Goal: Task Accomplishment & Management: Manage account settings

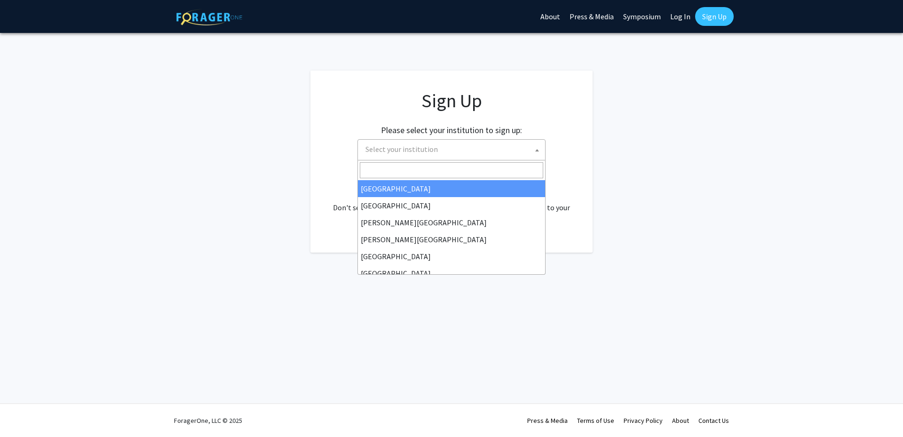
click at [385, 155] on span "Select your institution" at bounding box center [453, 149] width 183 height 19
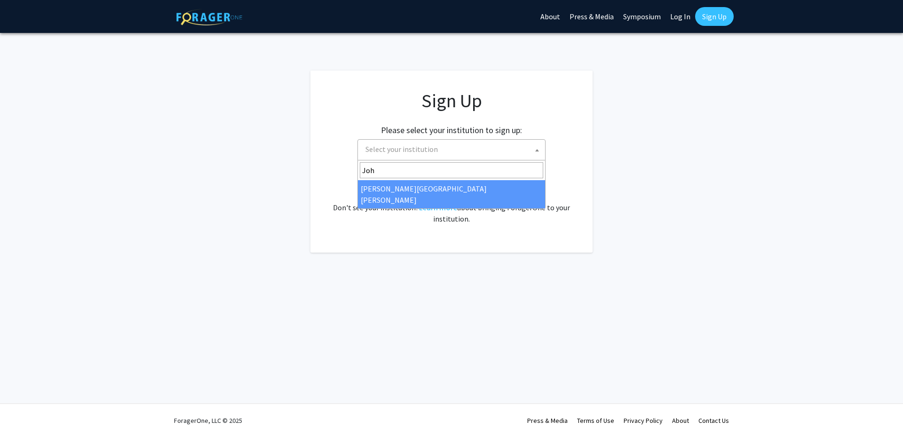
type input "Joh"
select select "1"
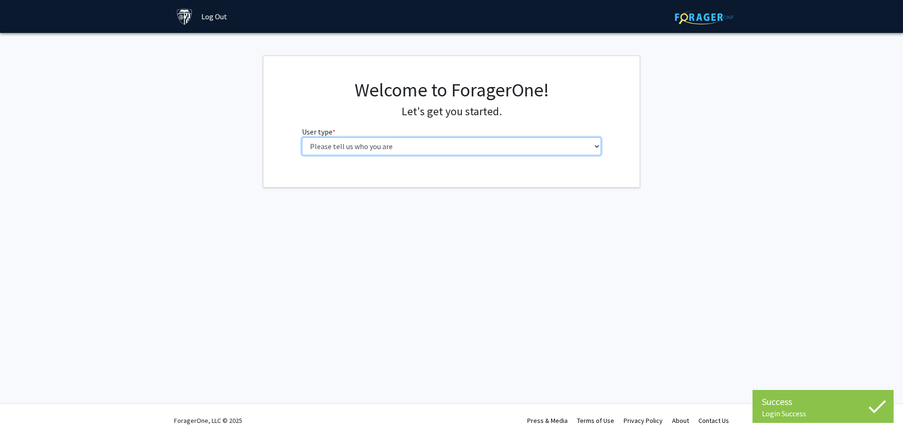
click at [369, 147] on select "Please tell us who you are Undergraduate Student Master's Student Doctoral Cand…" at bounding box center [452, 146] width 300 height 18
select select "3: doc"
click at [302, 137] on select "Please tell us who you are Undergraduate Student Master's Student Doctoral Cand…" at bounding box center [452, 146] width 300 height 18
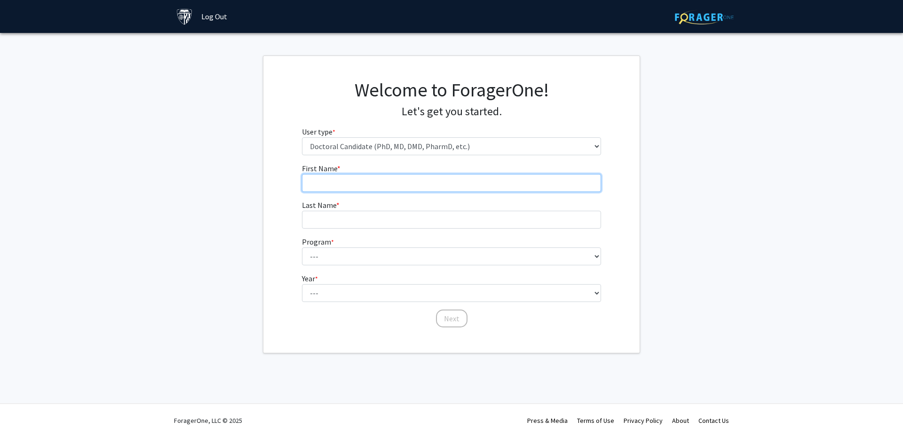
drag, startPoint x: 376, startPoint y: 155, endPoint x: 388, endPoint y: 181, distance: 28.6
click at [388, 181] on input "First Name * required" at bounding box center [452, 183] width 300 height 18
type input "Xuyang"
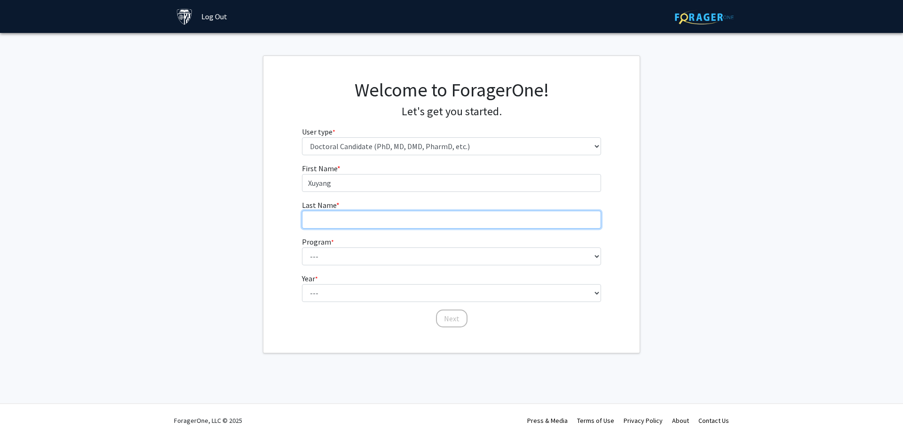
type input "Li"
click at [343, 262] on select "--- Adult-Gerontological Acute Care Nurse Practitioner Adult-Gerontological Cri…" at bounding box center [452, 256] width 300 height 18
select select "10: 10"
click at [302, 247] on select "--- Adult-Gerontological Acute Care Nurse Practitioner Adult-Gerontological Cri…" at bounding box center [452, 256] width 300 height 18
click at [333, 291] on select "--- First Year Second Year Third Year Fourth Year Fifth Year Sixth Year Seventh…" at bounding box center [452, 293] width 300 height 18
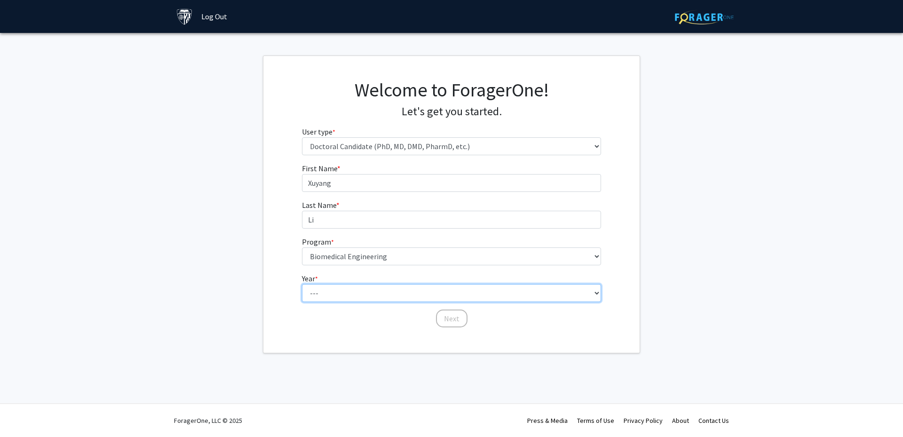
select select "4: fourth_year"
click at [302, 284] on select "--- First Year Second Year Third Year Fourth Year Fifth Year Sixth Year Seventh…" at bounding box center [452, 293] width 300 height 18
click at [450, 321] on button "Next" at bounding box center [452, 318] width 32 height 18
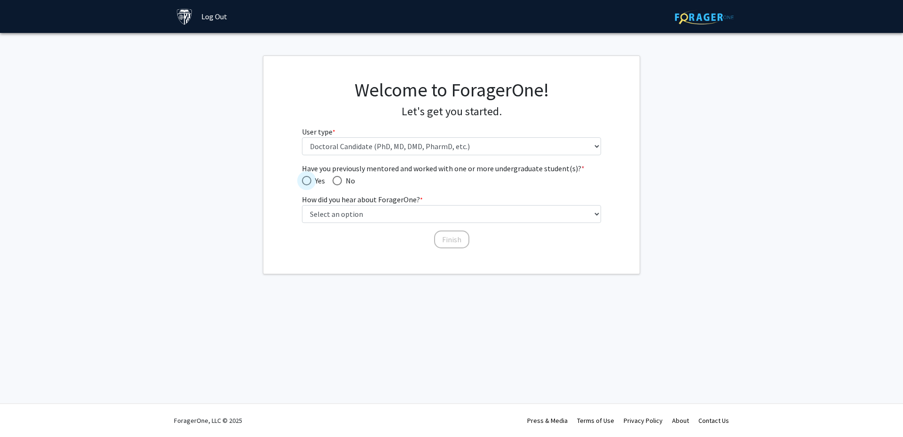
click at [310, 181] on span "Have you previously mentored and worked with one or more undergraduate student(…" at bounding box center [306, 180] width 9 height 9
click at [310, 181] on input "Yes" at bounding box center [306, 180] width 9 height 9
radio input "true"
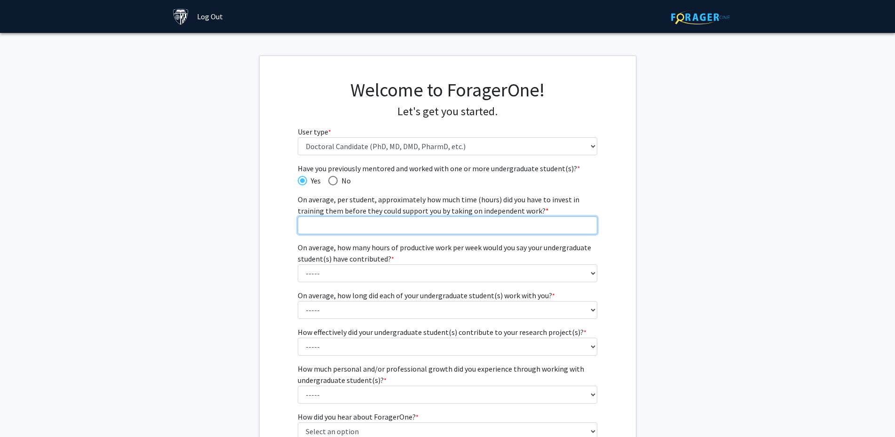
click at [412, 229] on input "On average, per student, approximately how much time (hours) did you have to in…" at bounding box center [448, 225] width 300 height 18
type input "40"
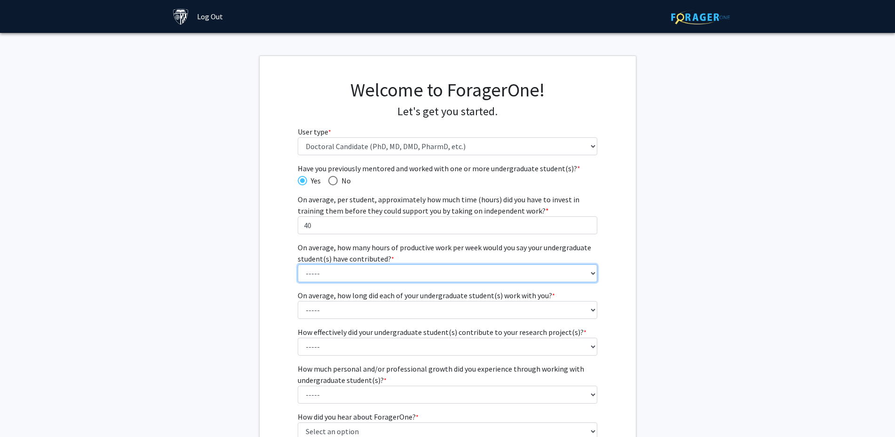
click at [510, 269] on select "----- 1 - 5 hours 6 - 10 hours 11 - 15 hours 16 - 20 hours 21 - 30 hours 31 - 4…" at bounding box center [448, 273] width 300 height 18
select select "1: 1 - 5 hours"
click at [298, 264] on select "----- 1 - 5 hours 6 - 10 hours 11 - 15 hours 16 - 20 hours 21 - 30 hours 31 - 4…" at bounding box center [448, 273] width 300 height 18
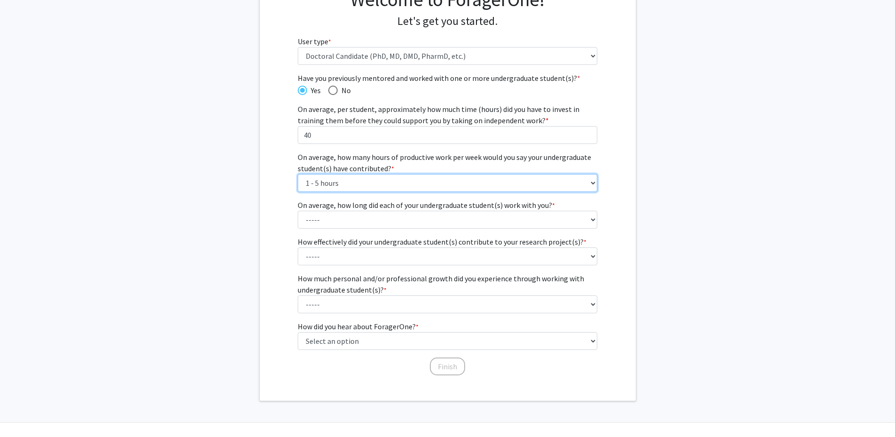
scroll to position [94, 0]
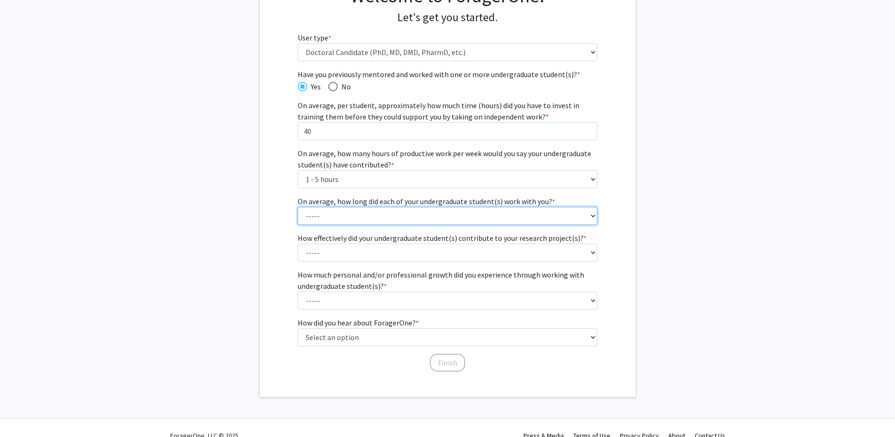
click at [502, 218] on select "----- 1 - 3 months 3 - 6 months 6 months - 1 year 1 - 2 years 2 - 3 years 3 - 4…" at bounding box center [448, 216] width 300 height 18
select select "3: 6 months - 1 year"
click at [298, 207] on select "----- 1 - 3 months 3 - 6 months 6 months - 1 year 1 - 2 years 2 - 3 years 3 - 4…" at bounding box center [448, 216] width 300 height 18
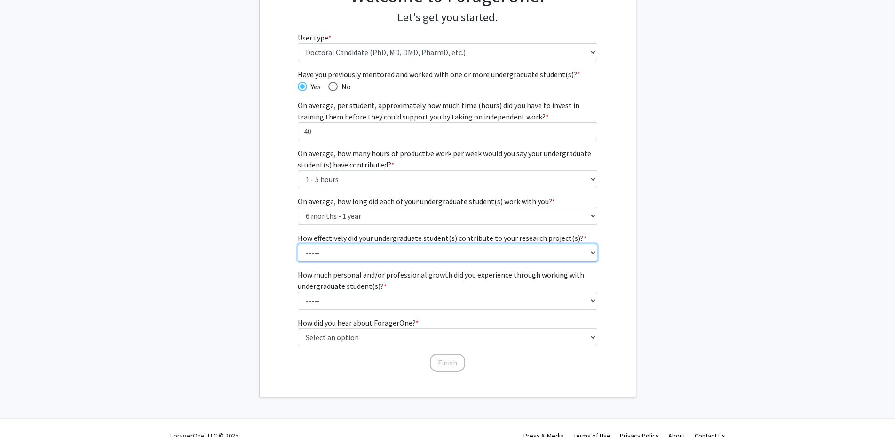
click at [473, 254] on select "----- 1 (Minimally) 2 3 (Moderately) 4 5 (Significantly)" at bounding box center [448, 253] width 300 height 18
select select "3: 3"
click at [298, 244] on select "----- 1 (Minimally) 2 3 (Moderately) 4 5 (Significantly)" at bounding box center [448, 253] width 300 height 18
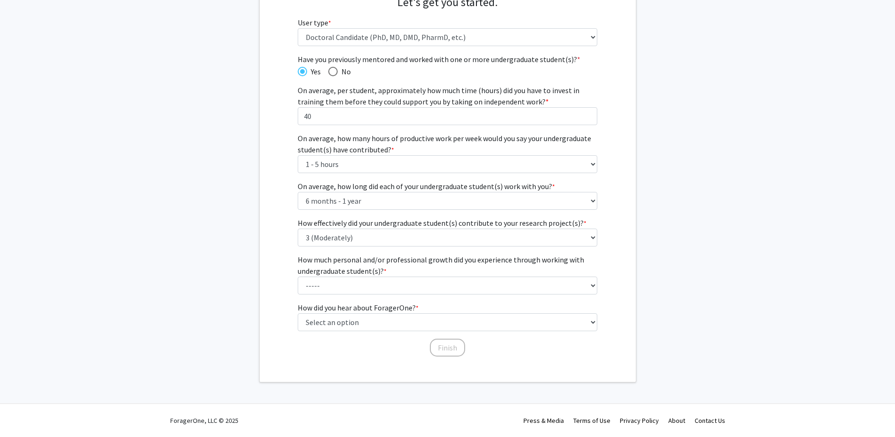
click at [325, 74] on mat-radio-button "No" at bounding box center [336, 71] width 30 height 12
click at [331, 71] on span "Have you previously mentored and worked with one or more undergraduate student(…" at bounding box center [332, 71] width 9 height 9
click at [331, 71] on input "No" at bounding box center [332, 71] width 9 height 9
radio input "true"
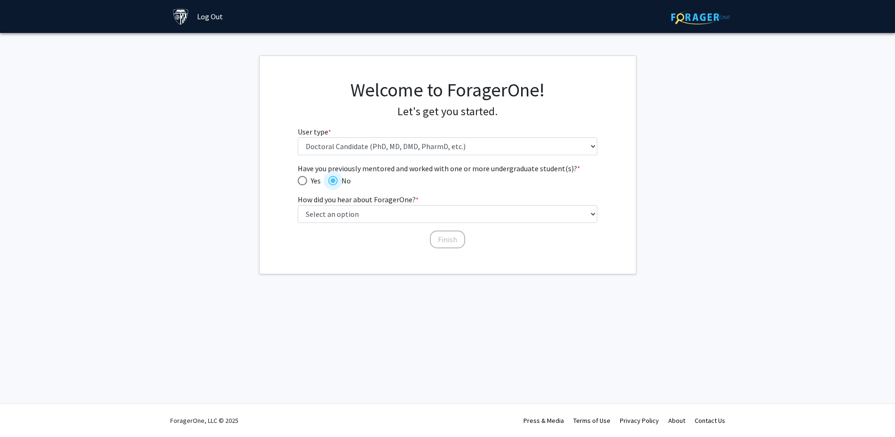
scroll to position [0, 0]
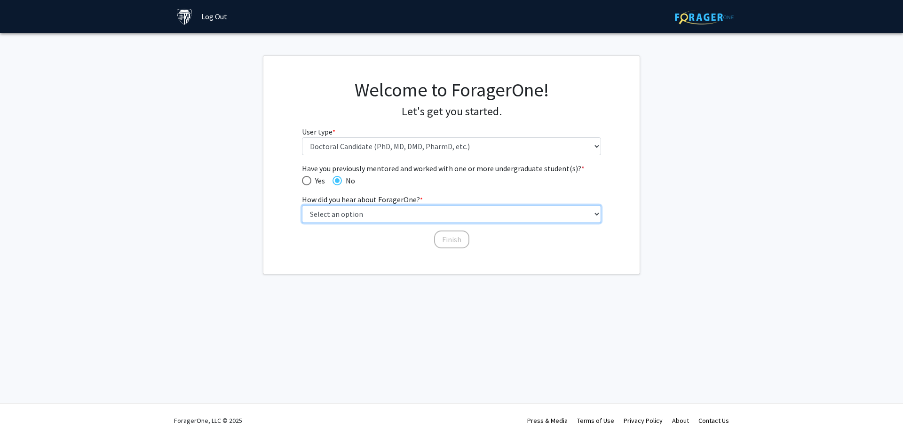
click at [382, 216] on select "Select an option Peer/student recommendation Faculty/staff recommendation Unive…" at bounding box center [452, 214] width 300 height 18
select select "1: peer_recommendation"
click at [302, 205] on select "Select an option Peer/student recommendation Faculty/staff recommendation Unive…" at bounding box center [452, 214] width 300 height 18
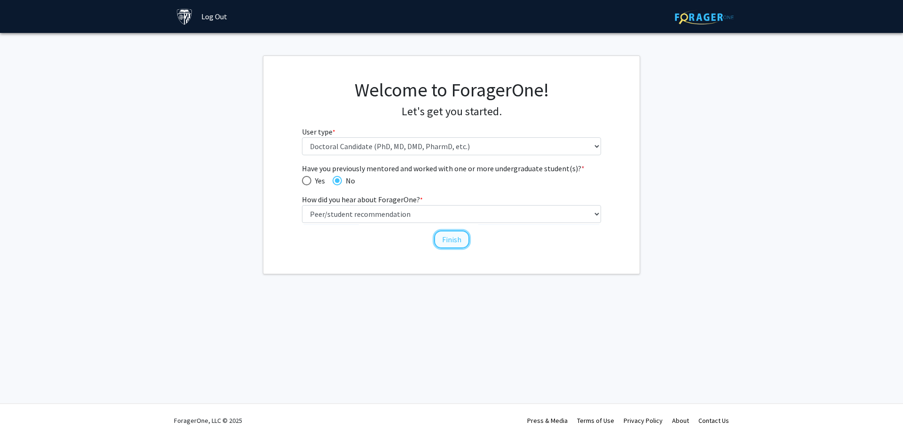
click at [438, 237] on button "Finish" at bounding box center [451, 239] width 35 height 18
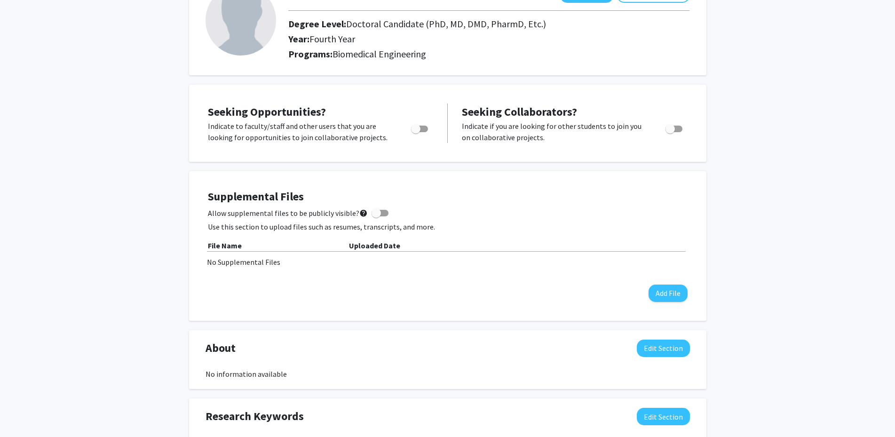
scroll to position [94, 0]
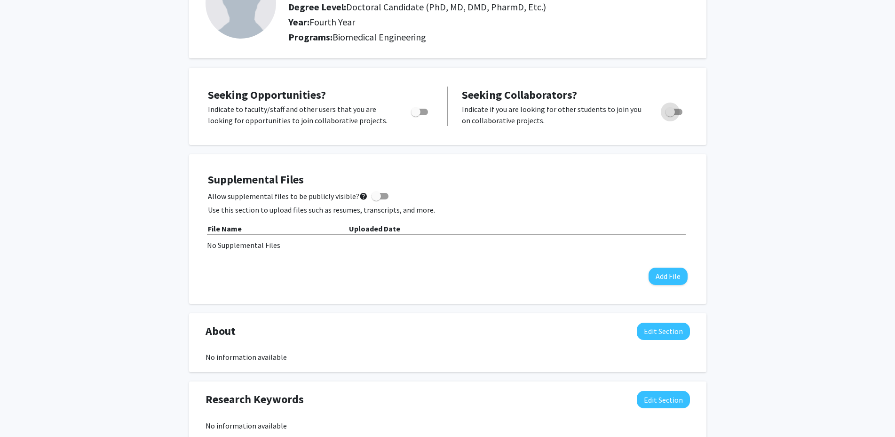
click at [679, 111] on span "Toggle" at bounding box center [674, 112] width 17 height 7
click at [670, 115] on input "Would you like to receive other student requests to work with you?" at bounding box center [670, 115] width 0 height 0
checkbox input "true"
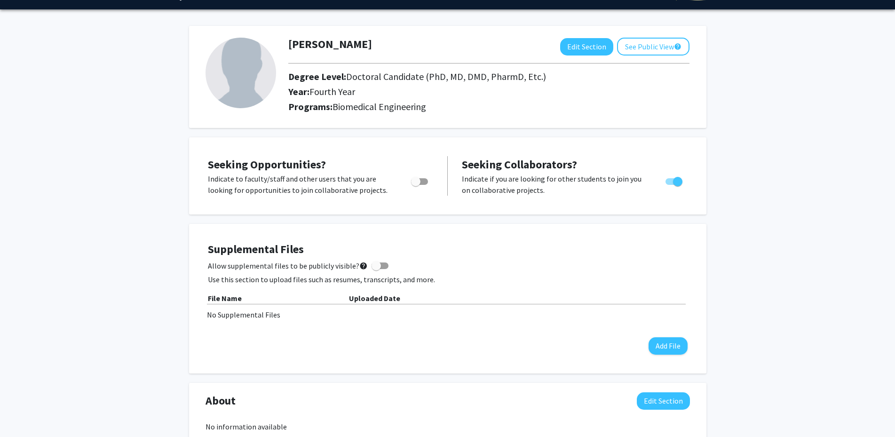
scroll to position [0, 0]
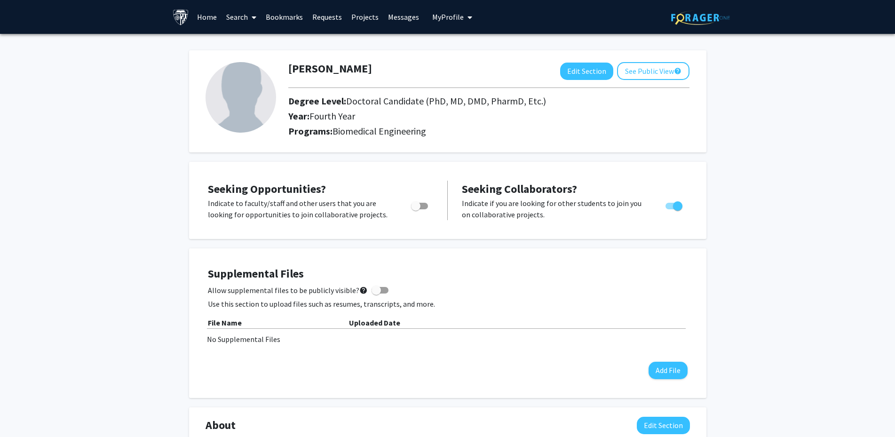
click at [251, 22] on span at bounding box center [252, 17] width 8 height 33
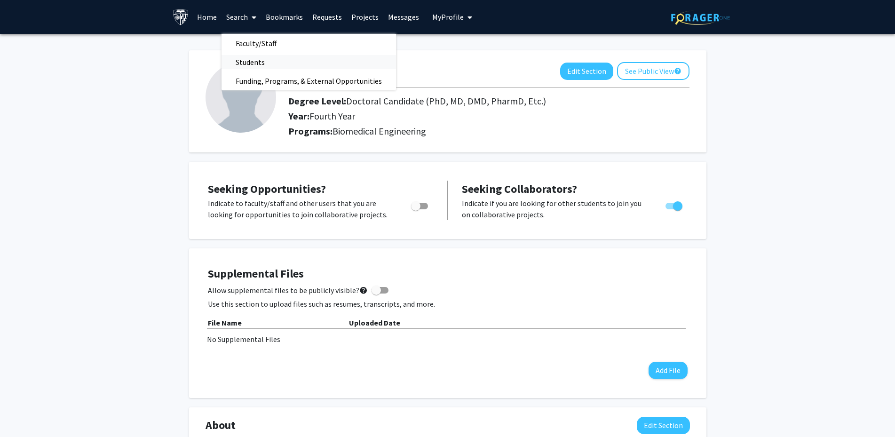
click at [257, 64] on span "Students" at bounding box center [250, 62] width 57 height 19
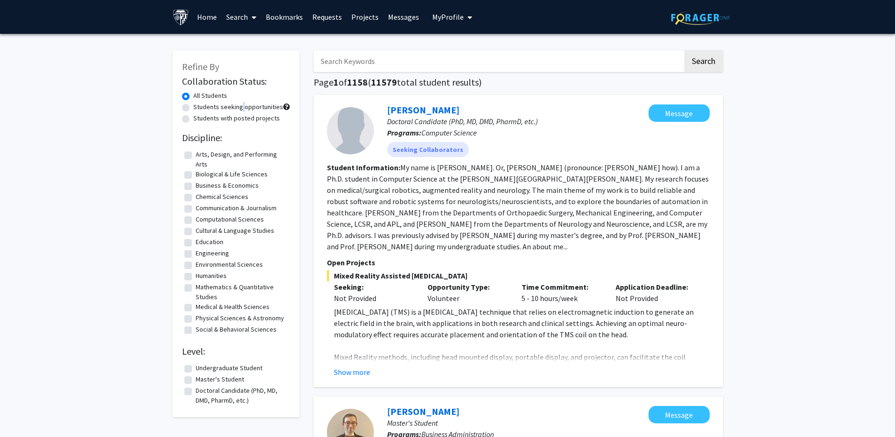
click at [238, 108] on label "Students seeking opportunities" at bounding box center [238, 107] width 90 height 10
click at [193, 109] on label "Students seeking opportunities" at bounding box center [238, 107] width 90 height 10
click at [193, 108] on input "Students seeking opportunities" at bounding box center [196, 105] width 6 height 6
radio input "true"
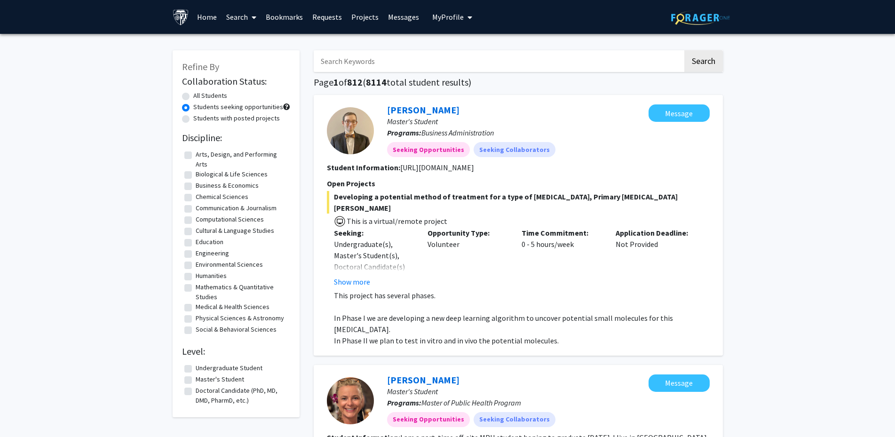
click at [196, 287] on label "Mathematics & Quantitative Studies" at bounding box center [242, 292] width 92 height 20
click at [196, 287] on input "Mathematics & Quantitative Studies" at bounding box center [199, 285] width 6 height 6
checkbox input "true"
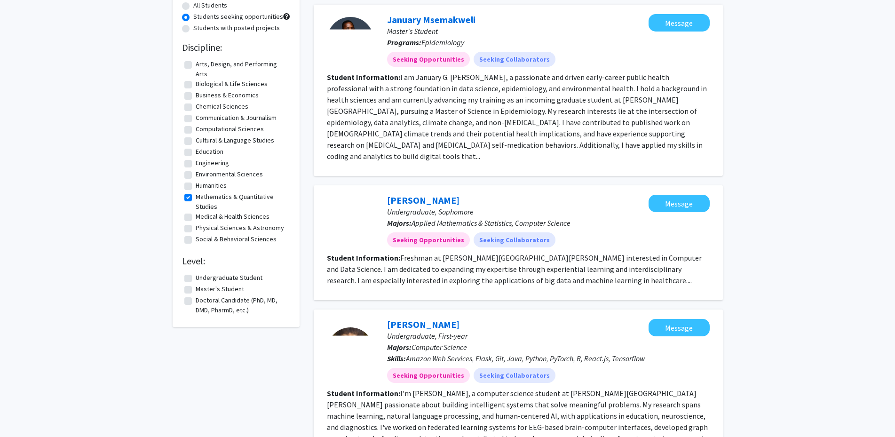
scroll to position [94, 0]
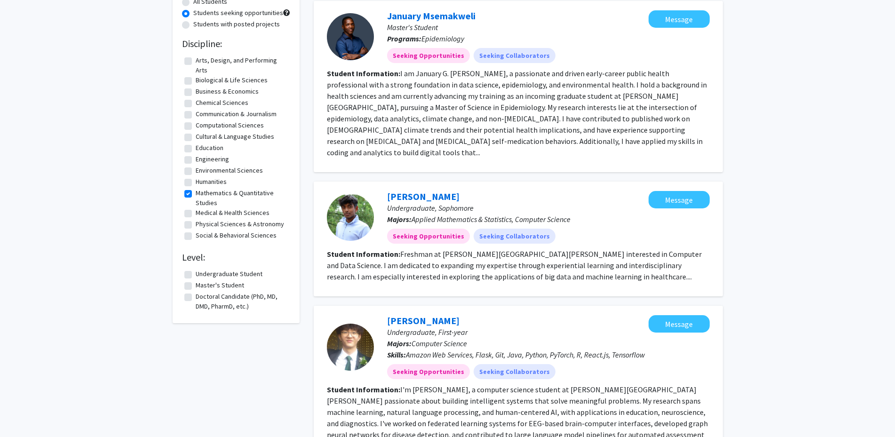
click at [196, 271] on label "Undergraduate Student" at bounding box center [229, 274] width 67 height 10
click at [196, 271] on input "Undergraduate Student" at bounding box center [199, 272] width 6 height 6
checkbox input "true"
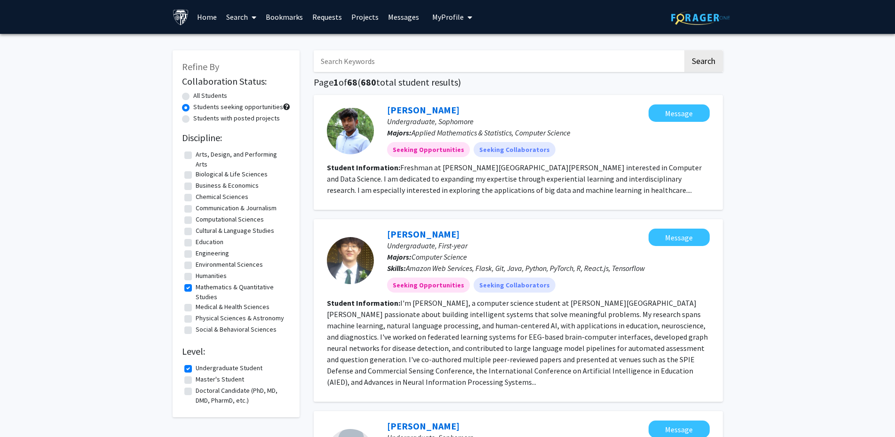
click at [446, 24] on button "My Profile" at bounding box center [452, 17] width 46 height 34
click at [456, 51] on div "Xuyang Li View Profile" at bounding box center [479, 49] width 80 height 21
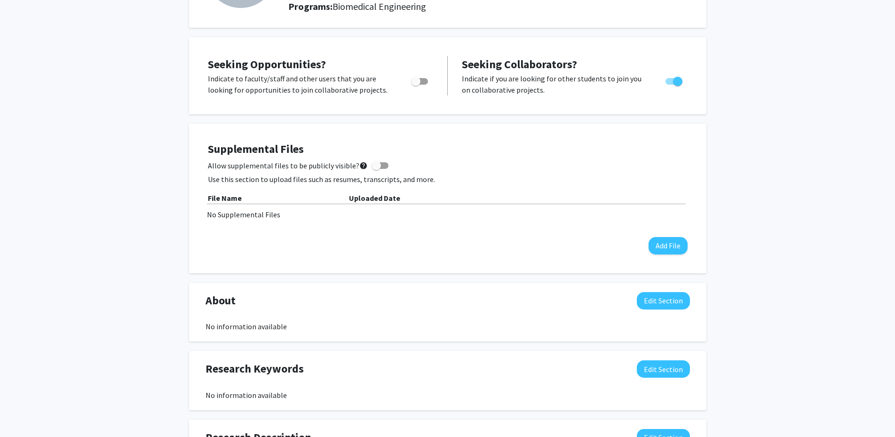
scroll to position [141, 0]
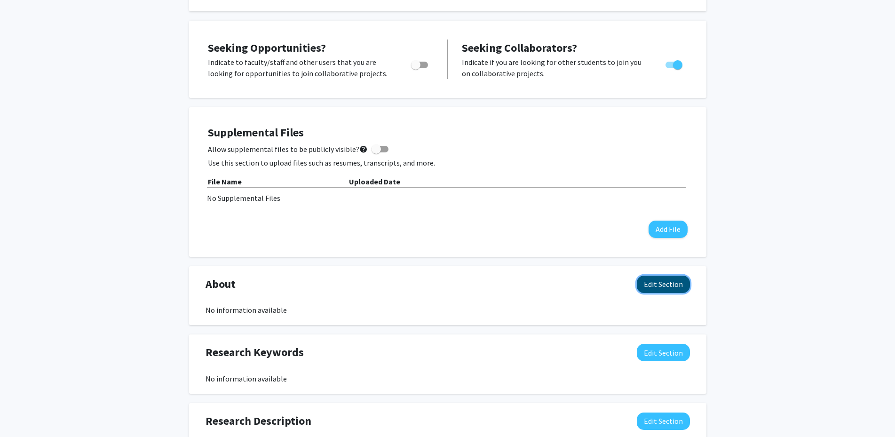
click at [646, 284] on button "Edit Section" at bounding box center [663, 284] width 53 height 17
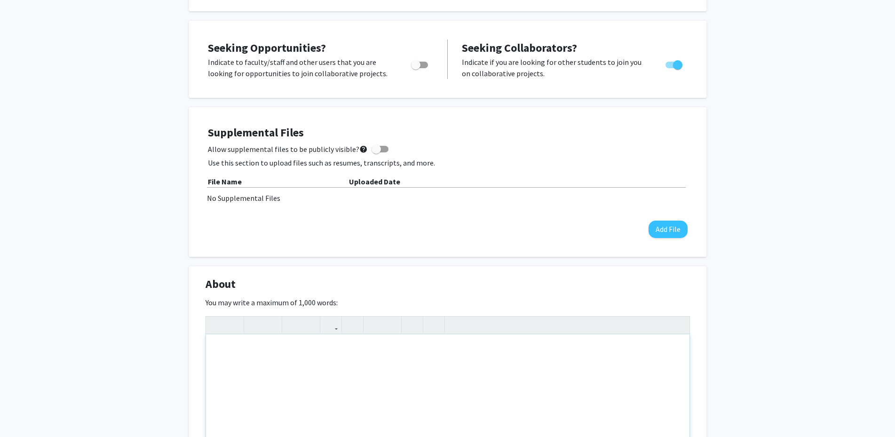
click at [293, 335] on div "Note to users with screen readers: Please deactivate our accessibility plugin f…" at bounding box center [448, 404] width 484 height 141
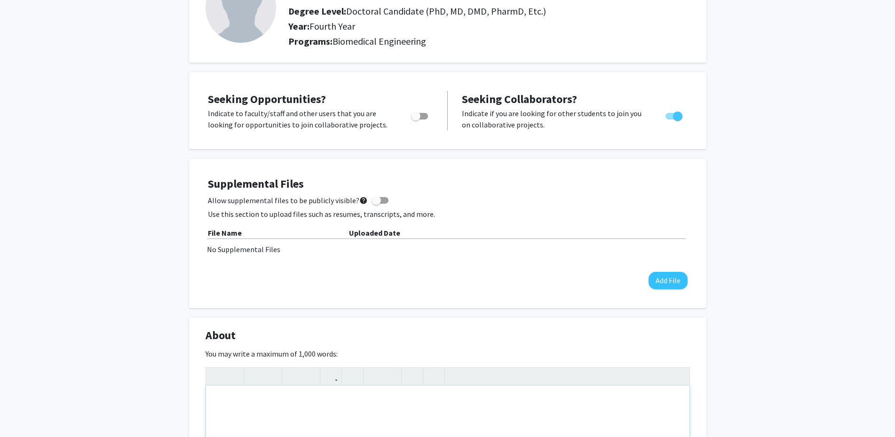
scroll to position [0, 0]
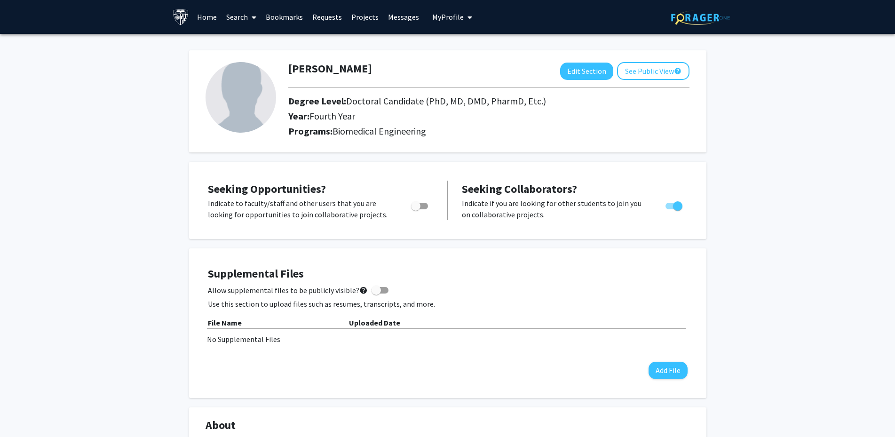
click at [238, 19] on link "Search" at bounding box center [242, 16] width 40 height 33
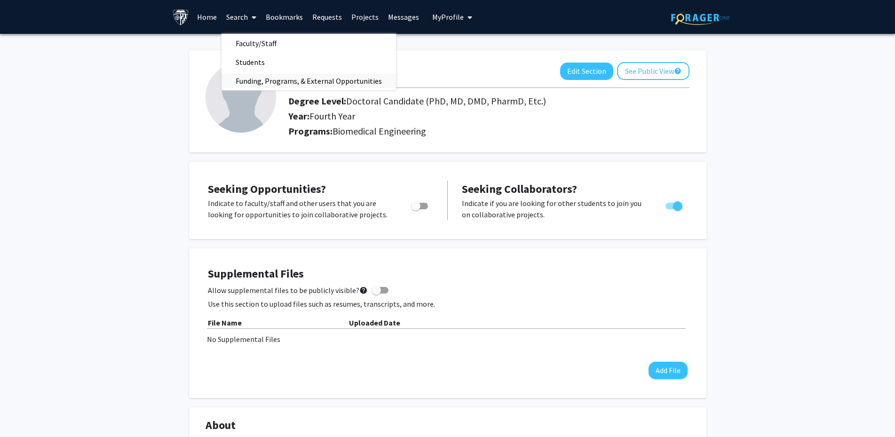
click at [260, 85] on span "Funding, Programs, & External Opportunities" at bounding box center [309, 80] width 175 height 19
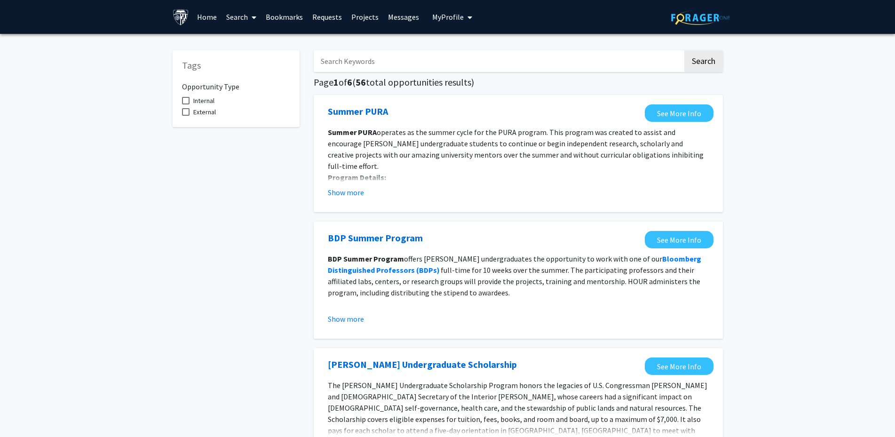
click at [443, 16] on span "My Profile" at bounding box center [448, 16] width 32 height 9
click at [448, 78] on link "Account Settings" at bounding box center [481, 72] width 85 height 11
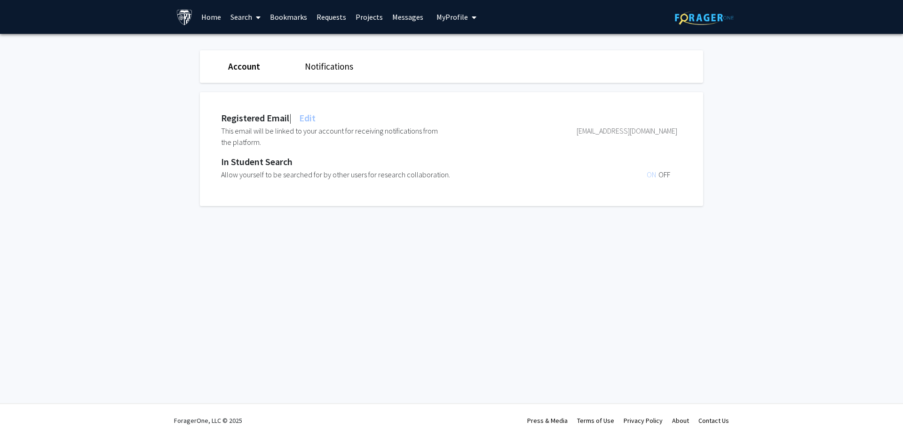
click at [342, 66] on link "Notifications" at bounding box center [329, 66] width 48 height 11
click at [457, 17] on span "My Profile" at bounding box center [452, 16] width 32 height 9
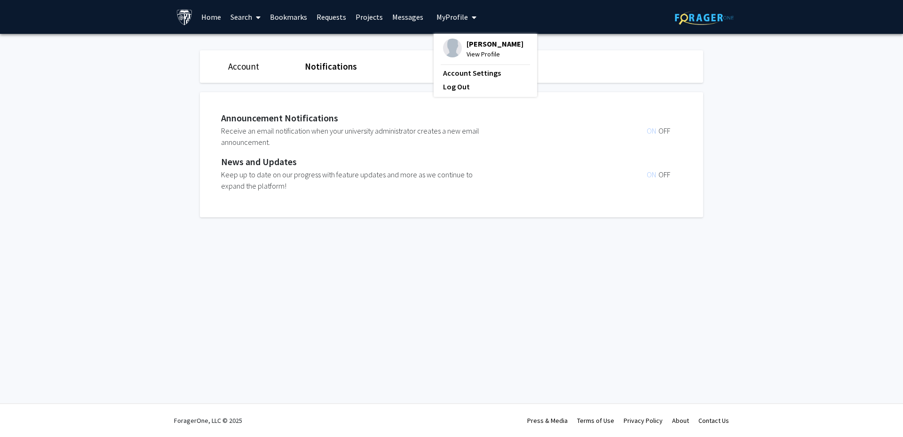
click at [453, 42] on img at bounding box center [452, 48] width 19 height 19
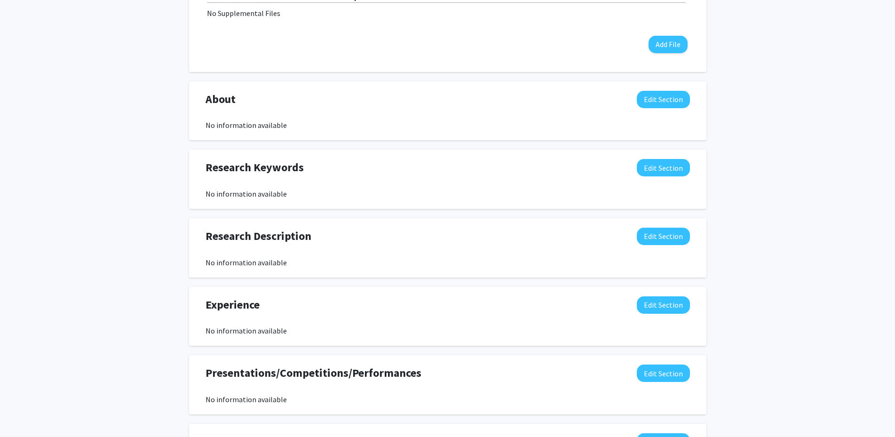
scroll to position [329, 0]
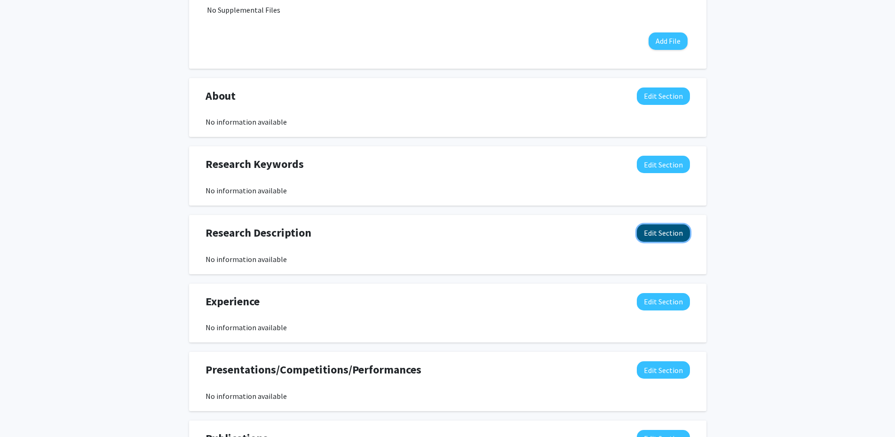
click at [639, 227] on button "Edit Section" at bounding box center [663, 232] width 53 height 17
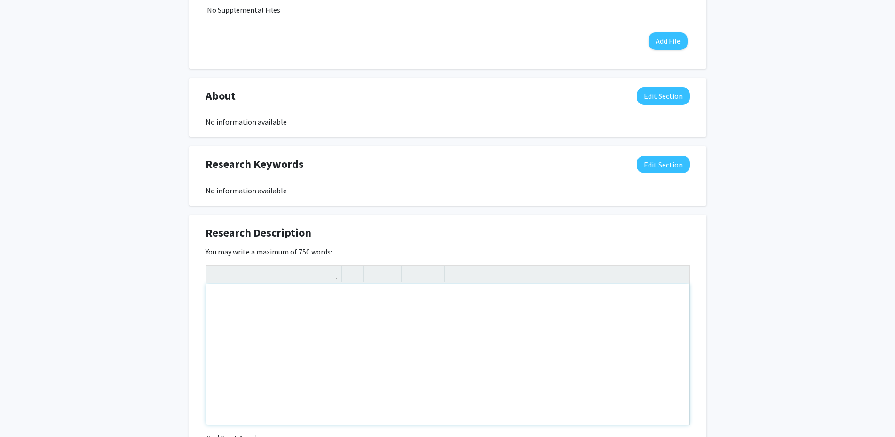
click at [319, 305] on div "Note to users with screen readers: Please deactivate our accessibility plugin f…" at bounding box center [448, 354] width 484 height 141
type textarea "Using algebraic geometry and tropical geometry methods to quantify uncertainty …"
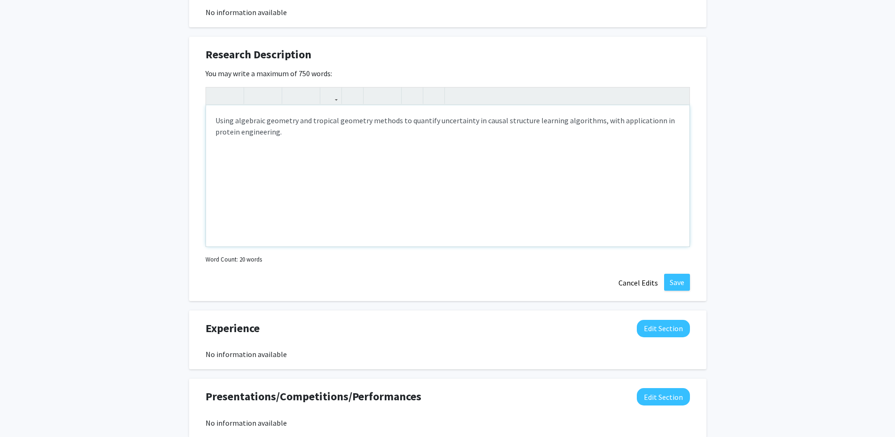
scroll to position [517, 0]
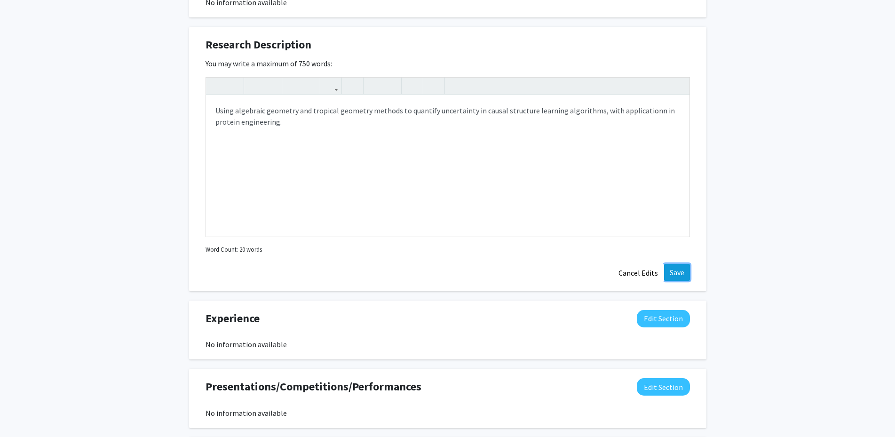
click at [683, 274] on button "Save" at bounding box center [677, 272] width 26 height 17
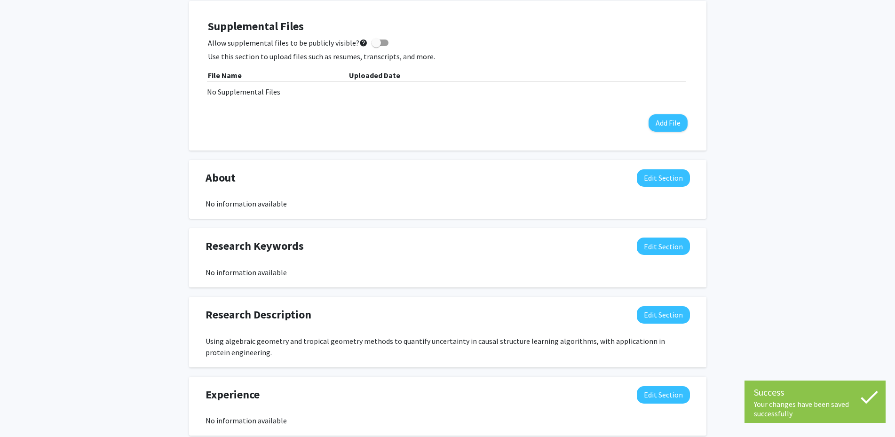
scroll to position [134, 0]
